Goal: Task Accomplishment & Management: Complete application form

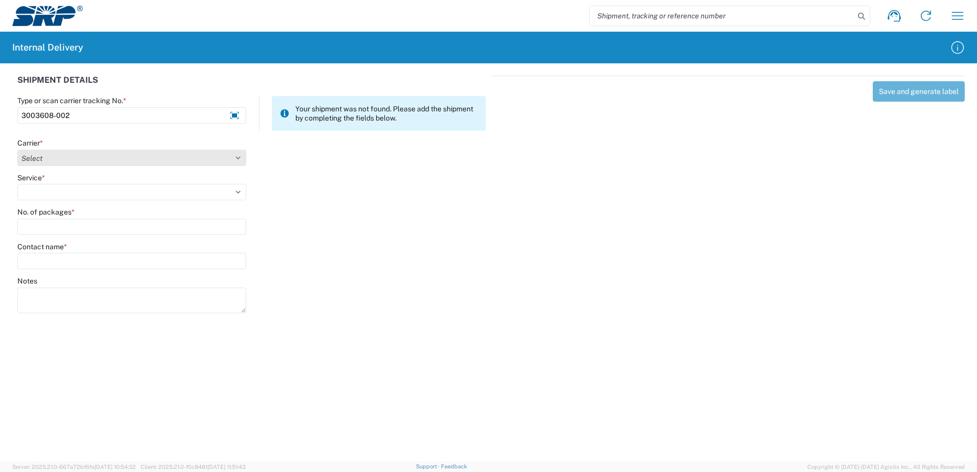
type input "3003608-002"
click at [240, 158] on select "Select Amazon Logistics ATI Trucking BC Dimerco Logistics Empire Southwest FedE…" at bounding box center [131, 158] width 229 height 16
select select "18714"
click at [17, 150] on select "Select Amazon Logistics ATI Trucking BC Dimerco Logistics Empire Southwest FedE…" at bounding box center [131, 158] width 229 height 16
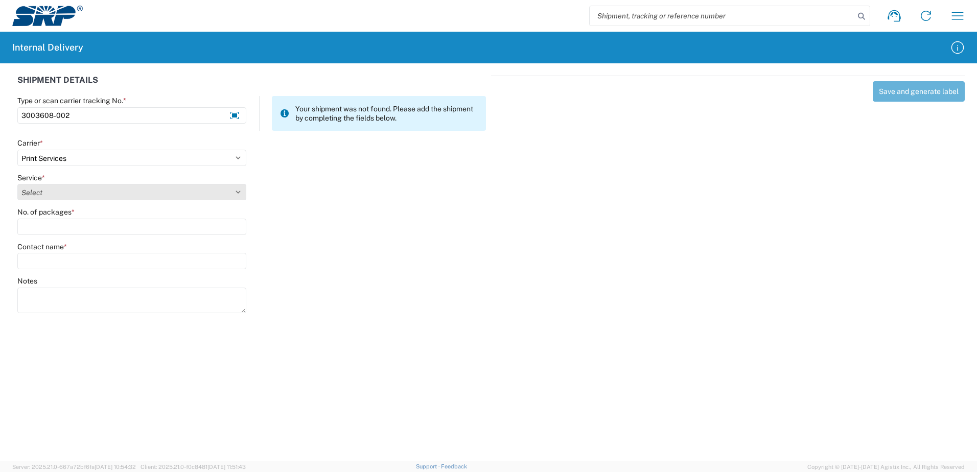
click at [238, 187] on select "Select Ground Inter-office" at bounding box center [131, 192] width 229 height 16
select select "35764"
click at [17, 184] on select "Select Ground Inter-office" at bounding box center [131, 192] width 229 height 16
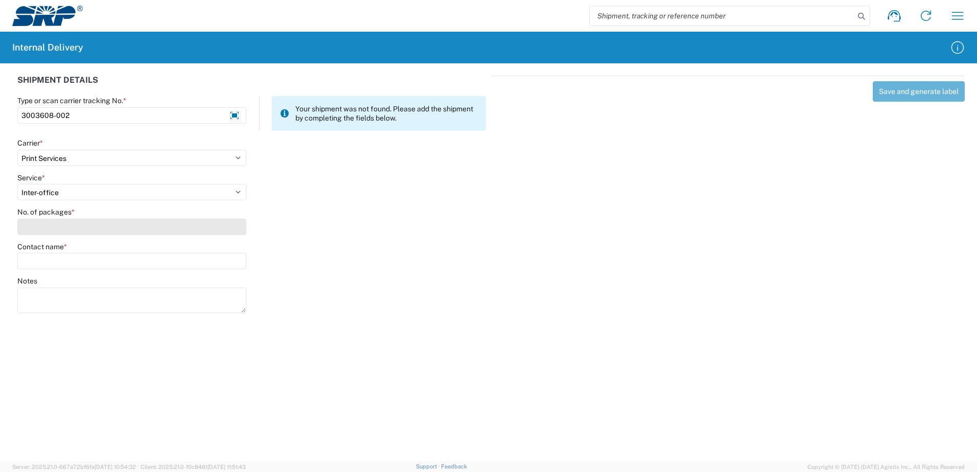
click at [215, 230] on input "No. of packages *" at bounding box center [131, 227] width 229 height 16
type input "4"
click at [127, 258] on input "Contact name *" at bounding box center [131, 261] width 229 height 16
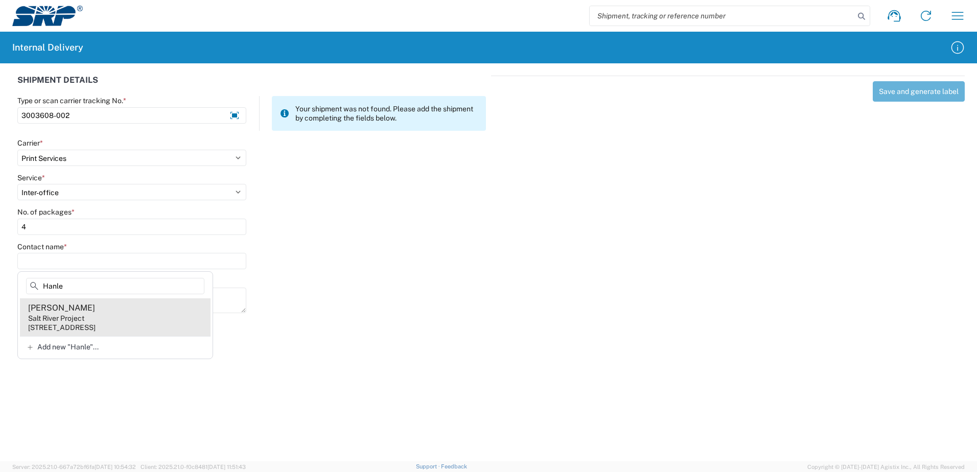
type input "Hanle"
click at [48, 316] on div "Salt River Project" at bounding box center [56, 318] width 56 height 9
type input "[PERSON_NAME]"
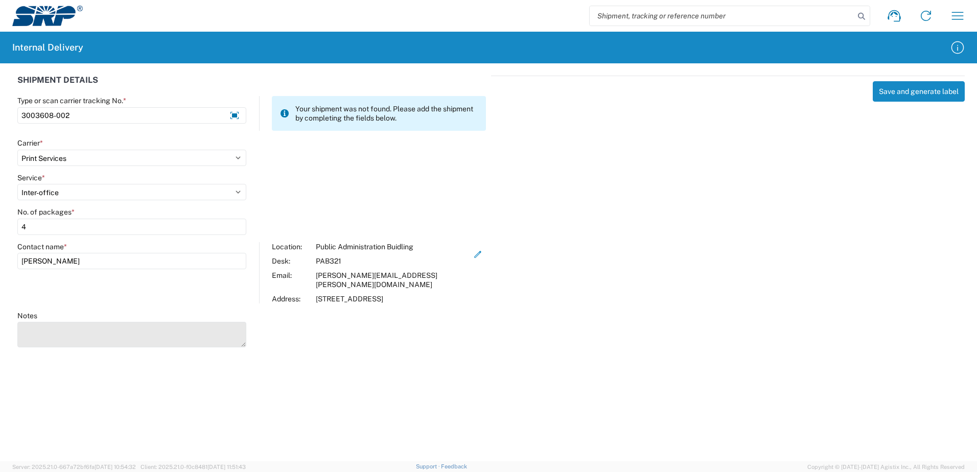
click at [50, 322] on textarea "Notes" at bounding box center [131, 335] width 229 height 26
type textarea "Standard Eletric Price Plans Booklet"
click at [900, 234] on div "Save and generate label" at bounding box center [728, 210] width 474 height 269
click at [903, 88] on button "Save and generate label" at bounding box center [919, 91] width 92 height 20
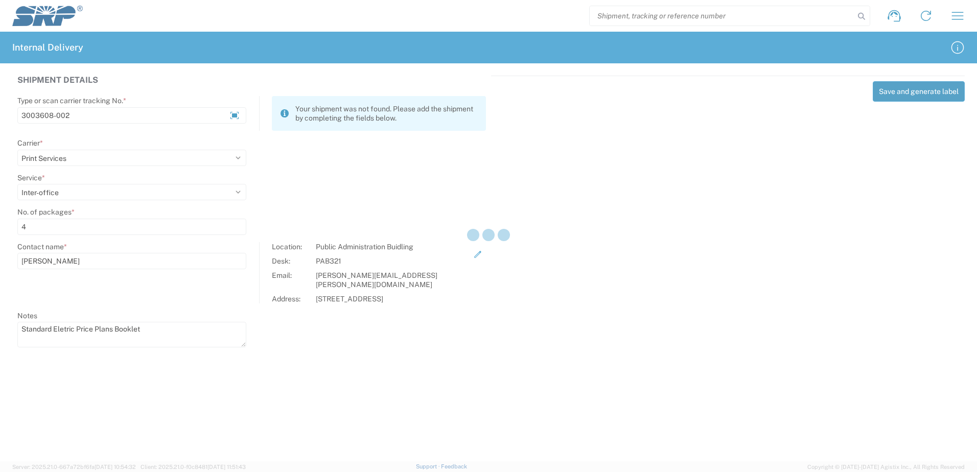
select select
